Goal: Task Accomplishment & Management: Complete application form

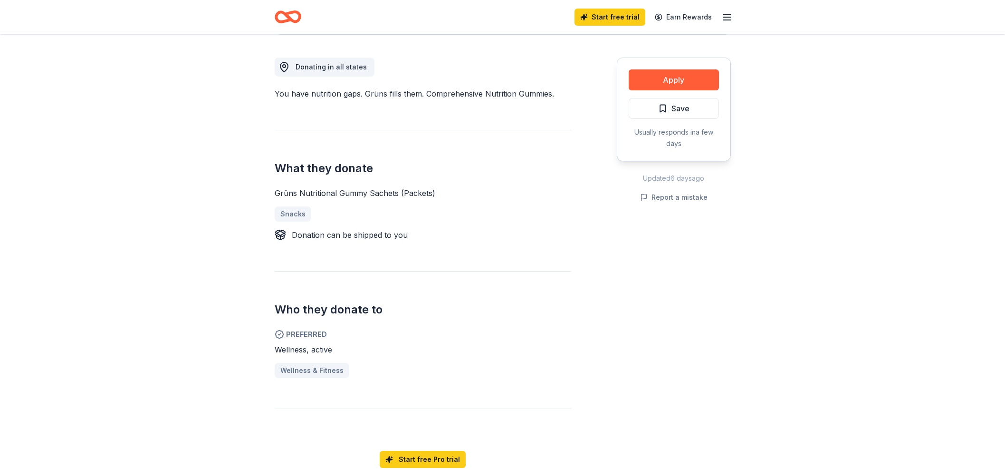
scroll to position [254, 0]
click at [662, 81] on button "Apply" at bounding box center [674, 80] width 90 height 21
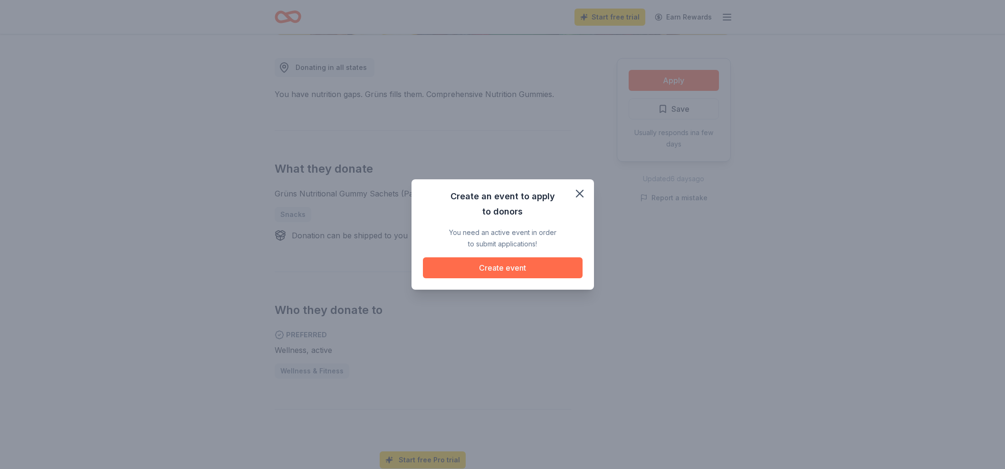
click at [502, 270] on button "Create event" at bounding box center [503, 267] width 160 height 21
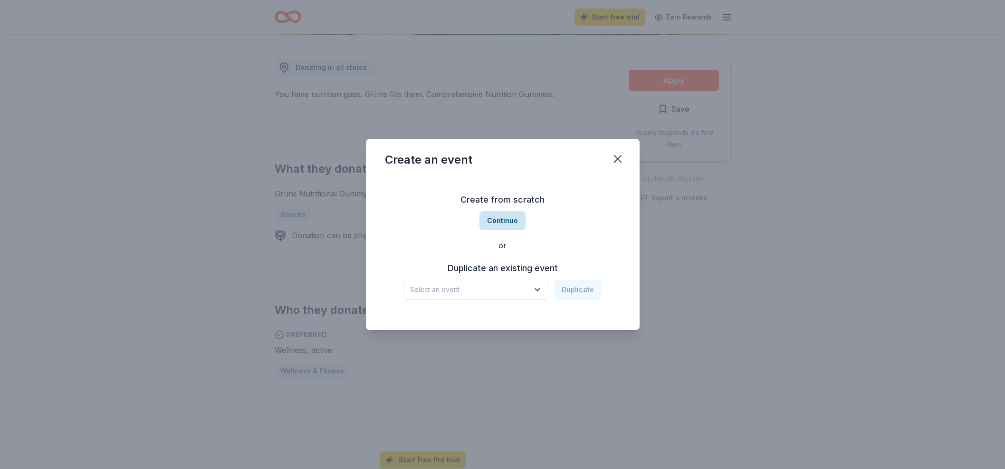
click at [502, 220] on button "Continue" at bounding box center [502, 220] width 46 height 19
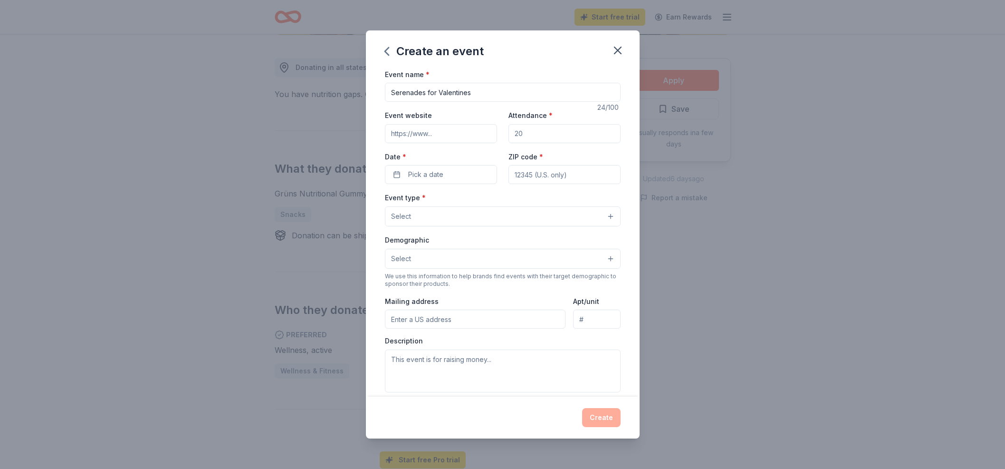
type input "Serenades for Valentines"
click at [446, 135] on input "Event website" at bounding box center [441, 133] width 112 height 19
type input "[URL][DOMAIN_NAME]"
click at [537, 134] on input "Attendance *" at bounding box center [564, 133] width 112 height 19
type input "40"
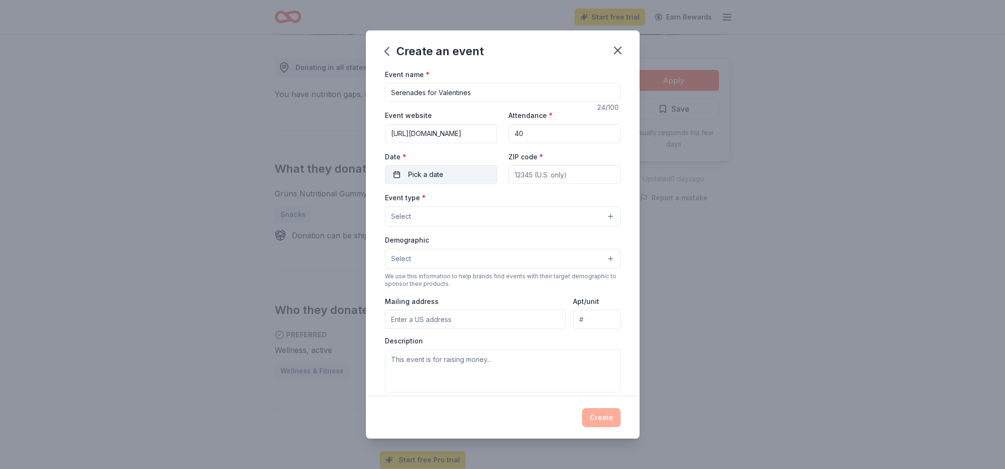
click at [451, 172] on button "Pick a date" at bounding box center [441, 174] width 112 height 19
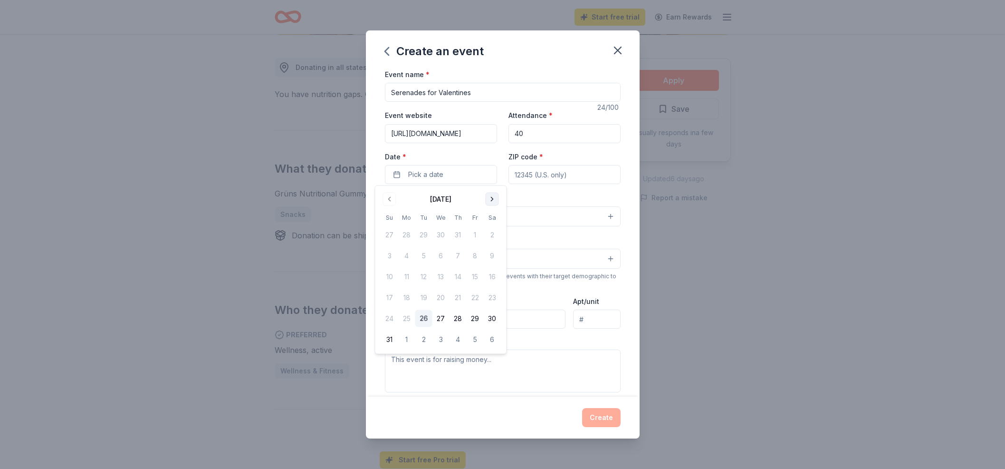
click at [491, 198] on button "Go to next month" at bounding box center [492, 198] width 13 height 13
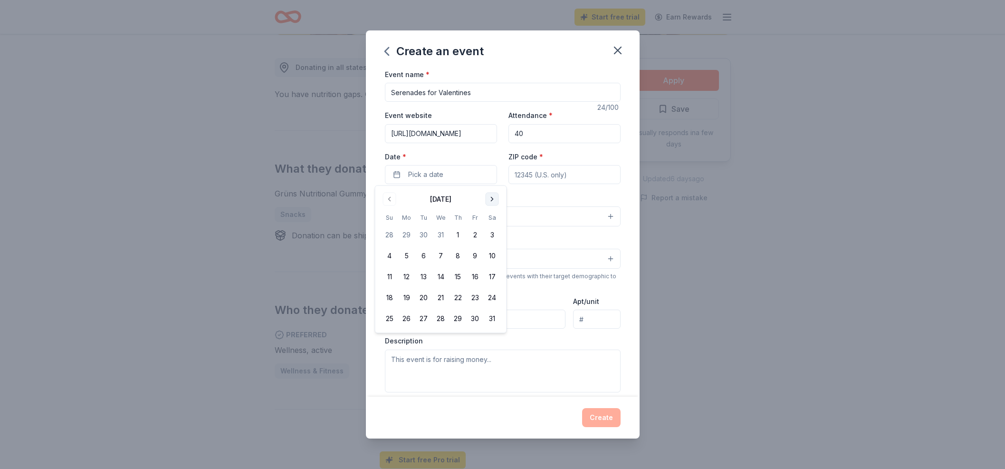
click at [491, 198] on button "Go to next month" at bounding box center [492, 198] width 13 height 13
click at [492, 251] on button "14" at bounding box center [492, 255] width 17 height 17
click at [811, 249] on div "Create an event Event name * Serenades for Valentines 24 /100 Event website [UR…" at bounding box center [502, 234] width 1005 height 469
